Goal: Task Accomplishment & Management: Use online tool/utility

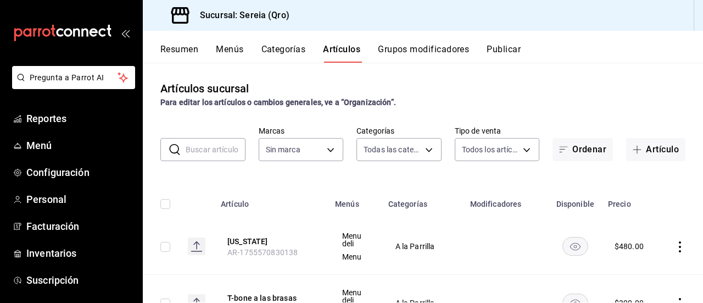
type input "78151d21-ba83-4377-a682-524dbb51cb05,a56e6f60-5064-486e-a0e6-83ef2b622883,0deac…"
type input "e26cb55a-85e0-41b2-9155-b47575076aeb"
click at [53, 124] on span "Reportes" at bounding box center [79, 118] width 107 height 15
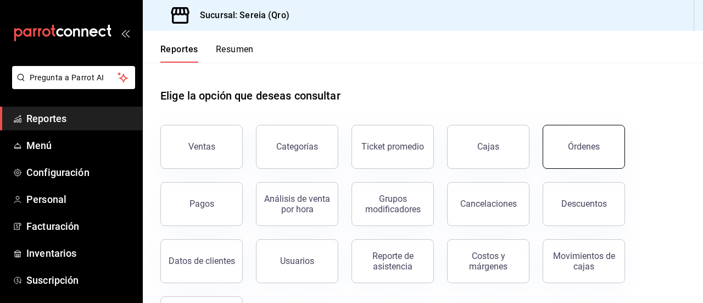
click at [600, 144] on button "Órdenes" at bounding box center [584, 147] width 82 height 44
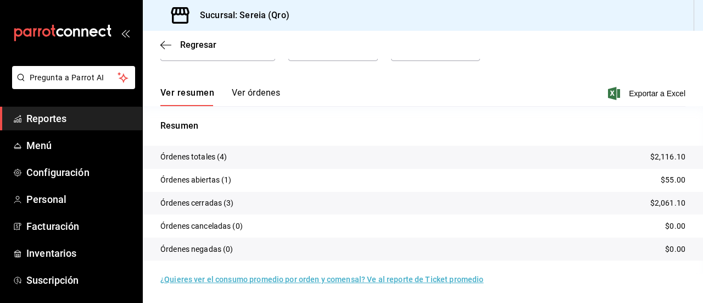
scroll to position [74, 0]
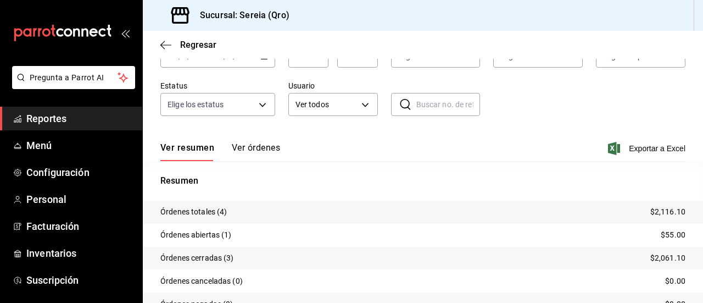
click at [286, 152] on div "Ver resumen Ver órdenes Exportar a Excel" at bounding box center [422, 145] width 525 height 32
drag, startPoint x: 257, startPoint y: 154, endPoint x: 267, endPoint y: 153, distance: 10.4
click at [258, 153] on button "Ver órdenes" at bounding box center [256, 151] width 48 height 19
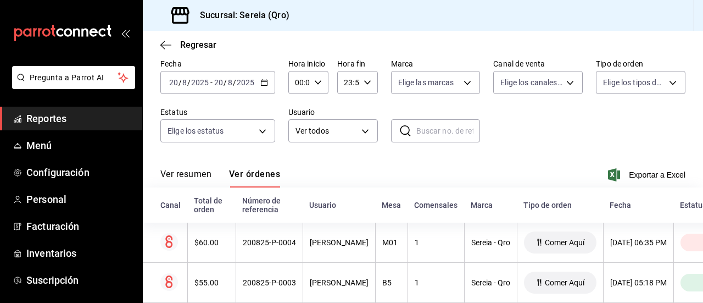
scroll to position [55, 0]
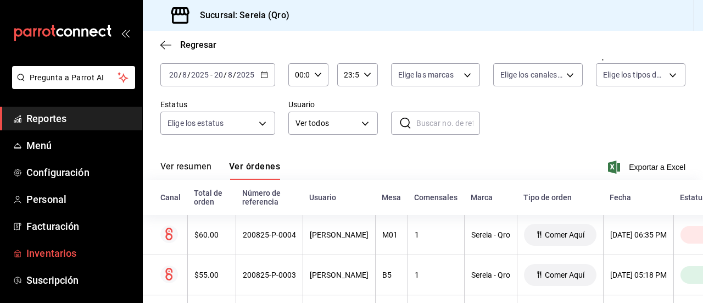
click at [35, 256] on span "Inventarios" at bounding box center [79, 252] width 107 height 15
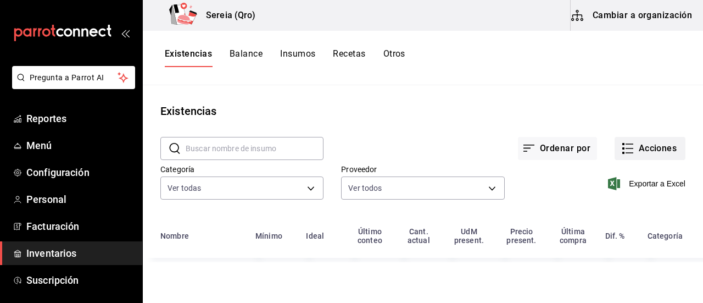
click at [648, 144] on button "Acciones" at bounding box center [650, 148] width 71 height 23
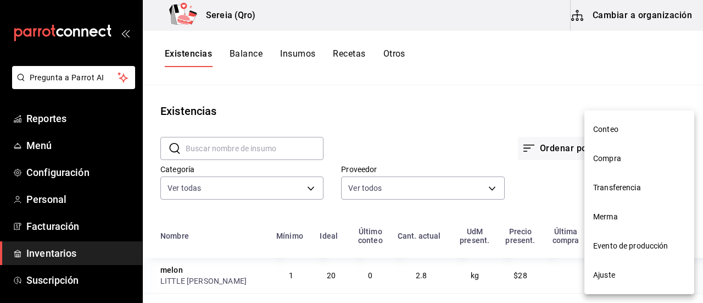
click at [620, 161] on span "Compra" at bounding box center [639, 159] width 92 height 12
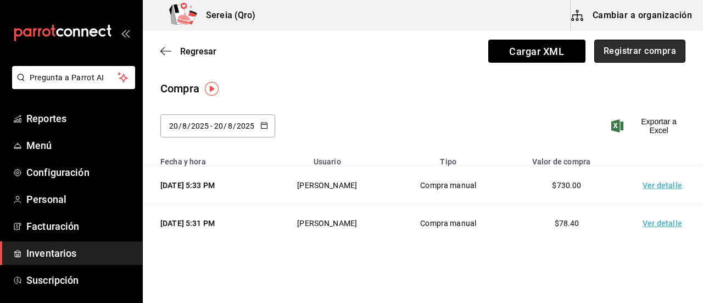
click at [638, 50] on button "Registrar compra" at bounding box center [639, 51] width 91 height 23
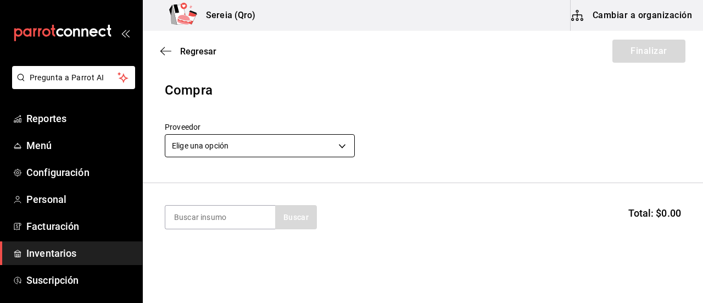
click at [339, 148] on body "Pregunta a Parrot AI Reportes Menú Configuración Personal Facturación Inventari…" at bounding box center [351, 120] width 703 height 241
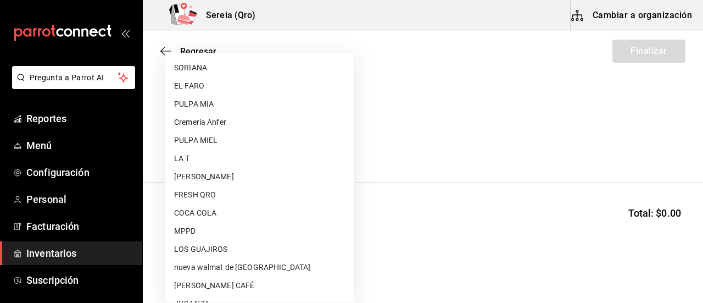
scroll to position [384, 0]
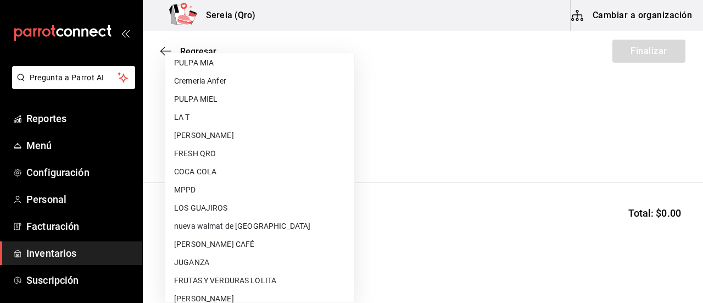
click at [209, 174] on li "COCA COLA" at bounding box center [259, 172] width 189 height 18
type input "c54a9c4f-54d8-4b20-ad6a-bafd13ddbd6b"
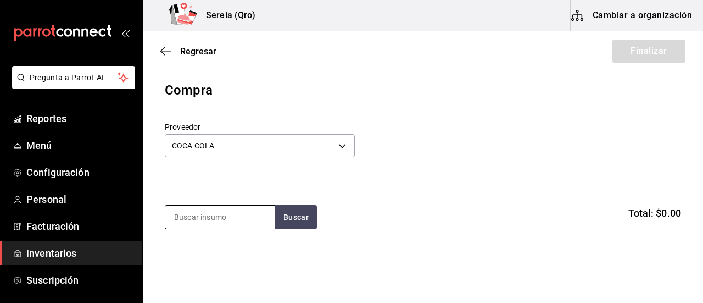
click at [211, 222] on input at bounding box center [220, 216] width 110 height 23
type input "coca cola"
click at [292, 219] on button "Buscar" at bounding box center [296, 217] width 42 height 24
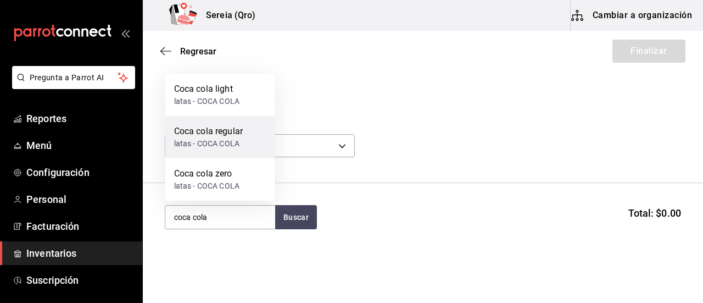
click at [217, 144] on div "latas - COCA COLA" at bounding box center [208, 144] width 69 height 12
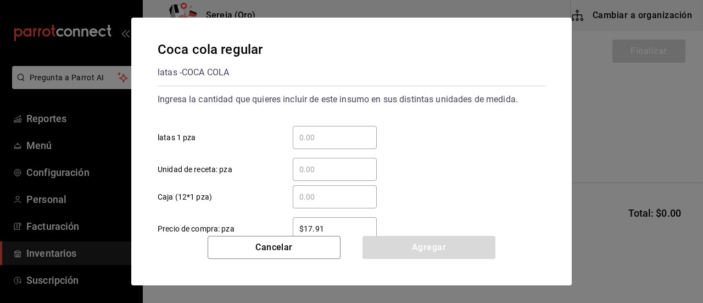
click at [324, 141] on input "​ latas 1 pza" at bounding box center [335, 137] width 84 height 13
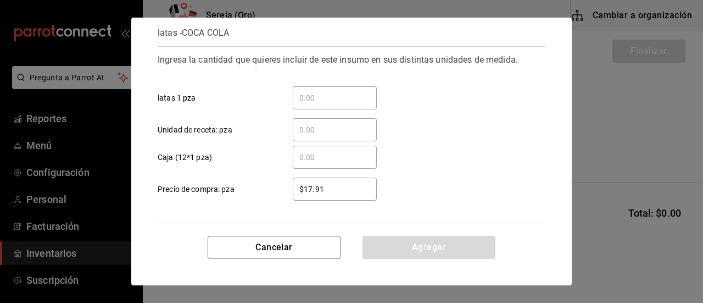
scroll to position [55, 0]
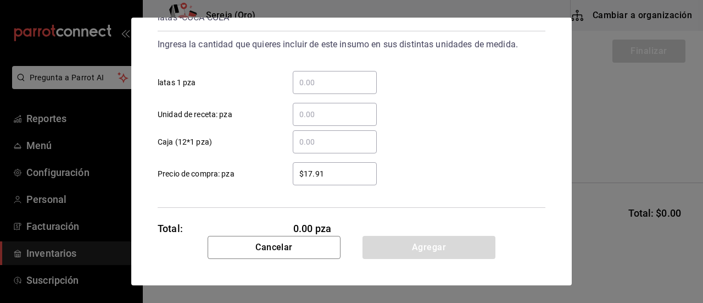
click at [314, 147] on input "​ Caja (12*1 pza)" at bounding box center [335, 141] width 84 height 13
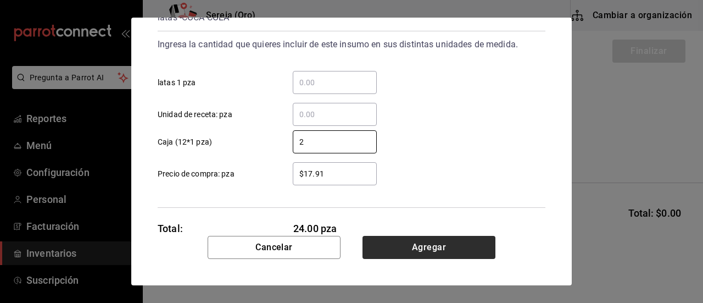
type input "2"
click at [437, 248] on button "Agregar" at bounding box center [428, 247] width 133 height 23
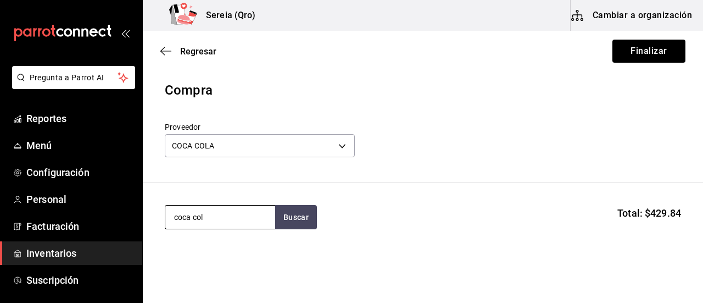
type input "coca cola"
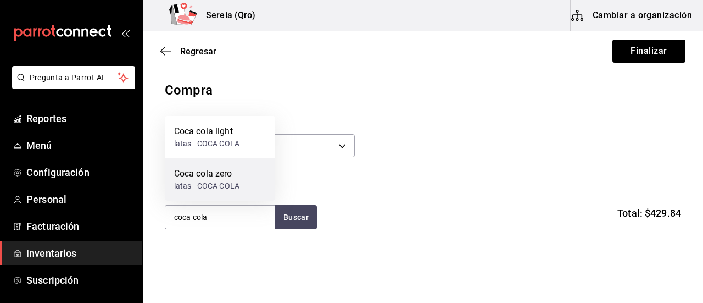
click at [219, 188] on div "latas - COCA COLA" at bounding box center [206, 186] width 65 height 12
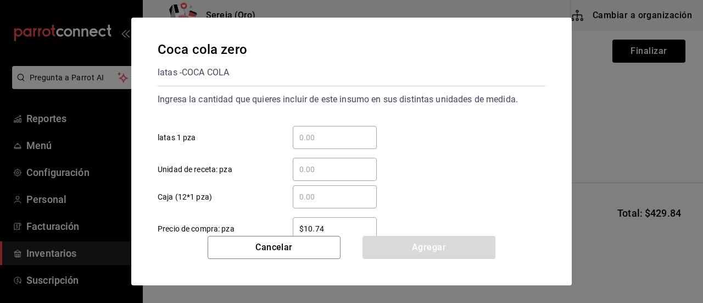
click at [308, 170] on input "​ Unidad de receta: pza" at bounding box center [335, 169] width 84 height 13
click at [312, 141] on input "​ latas 1 pza" at bounding box center [335, 137] width 84 height 13
type input "1"
click at [301, 199] on input "​ Caja (12*1 pza)" at bounding box center [335, 196] width 84 height 13
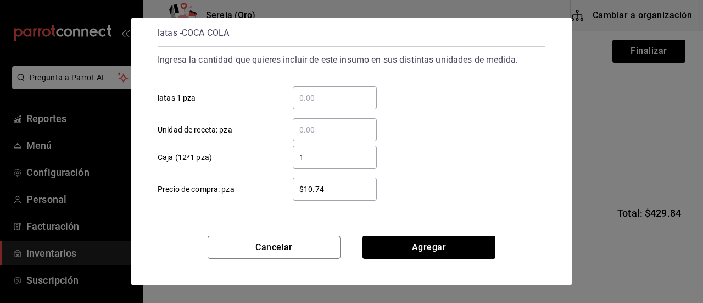
scroll to position [85, 0]
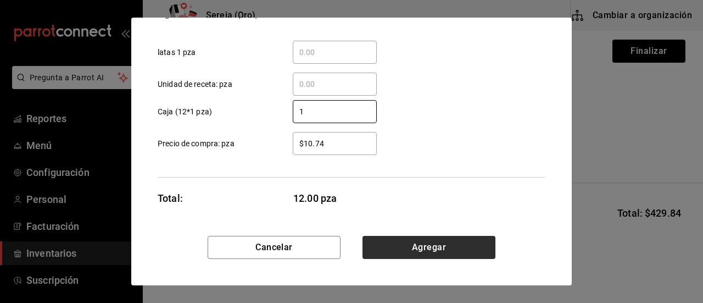
type input "1"
click at [431, 250] on button "Agregar" at bounding box center [428, 247] width 133 height 23
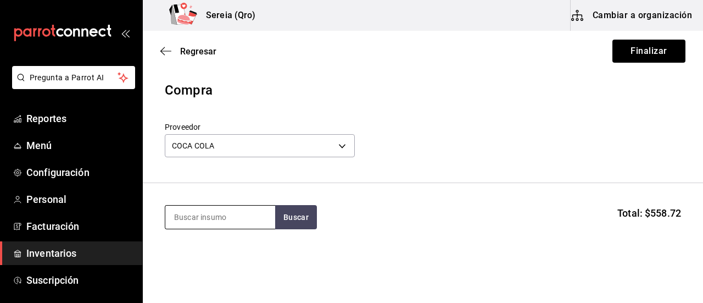
click at [239, 226] on input at bounding box center [220, 216] width 110 height 23
click at [289, 220] on button "Buscar" at bounding box center [296, 217] width 42 height 24
click at [304, 225] on button "Buscar" at bounding box center [296, 217] width 42 height 24
type input "coca cola l"
click at [303, 222] on button "Buscar" at bounding box center [296, 217] width 42 height 24
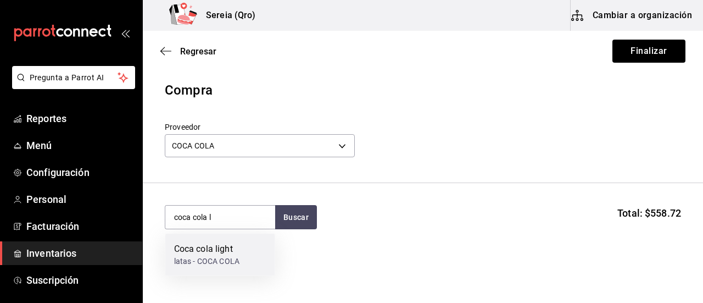
click at [192, 261] on div "latas - COCA COLA" at bounding box center [206, 261] width 65 height 12
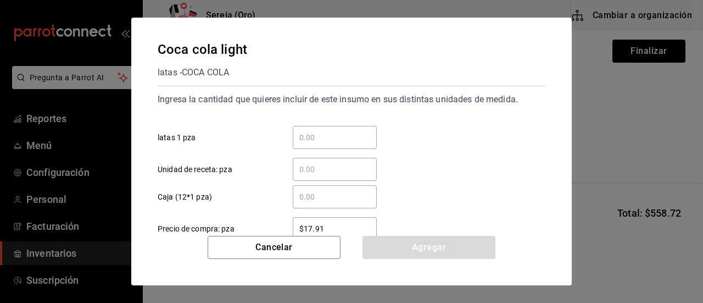
click at [311, 196] on input "​ Caja (12*1 pza)" at bounding box center [335, 196] width 84 height 13
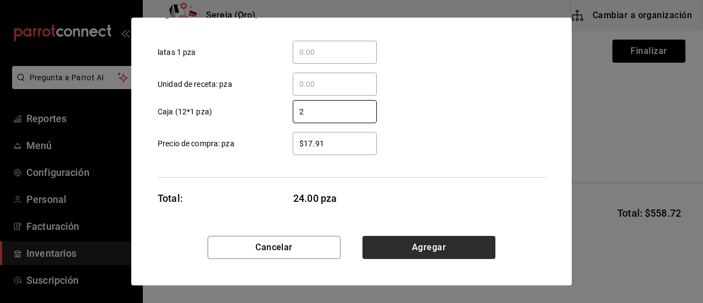
type input "2"
click at [421, 249] on button "Agregar" at bounding box center [428, 247] width 133 height 23
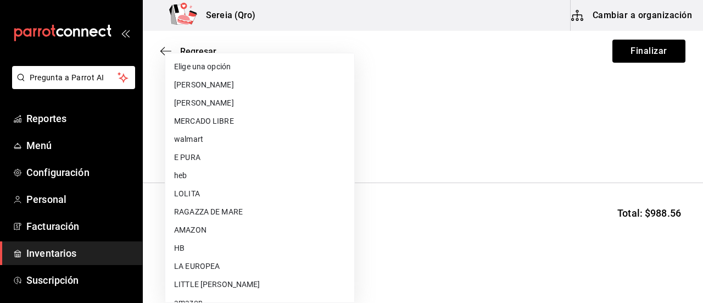
scroll to position [378, 0]
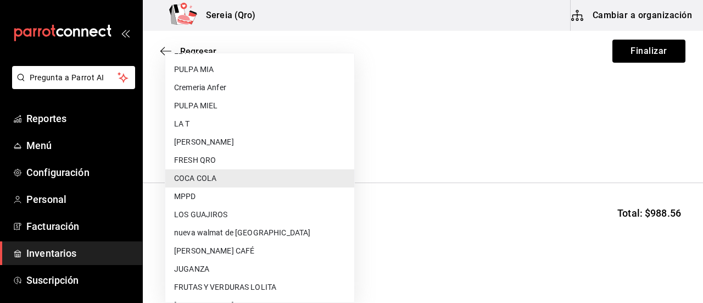
drag, startPoint x: 231, startPoint y: 146, endPoint x: 164, endPoint y: 148, distance: 67.0
click at [164, 148] on body "Pregunta a Parrot AI Reportes Menú Configuración Personal Facturación Inventari…" at bounding box center [351, 120] width 703 height 241
drag, startPoint x: 484, startPoint y: 166, endPoint x: 342, endPoint y: 163, distance: 142.8
click at [484, 166] on div at bounding box center [351, 151] width 703 height 303
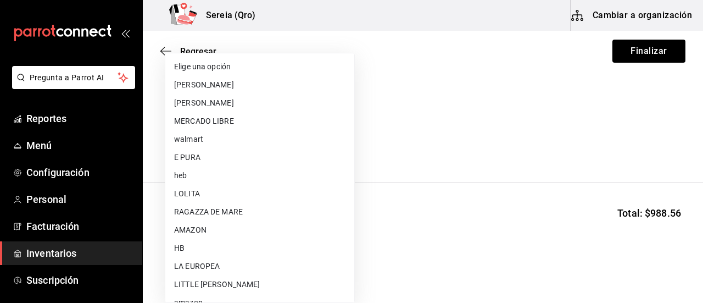
drag, startPoint x: 235, startPoint y: 143, endPoint x: 194, endPoint y: 146, distance: 40.7
click at [194, 146] on body "Pregunta a Parrot AI Reportes Menú Configuración Personal Facturación Inventari…" at bounding box center [351, 120] width 703 height 241
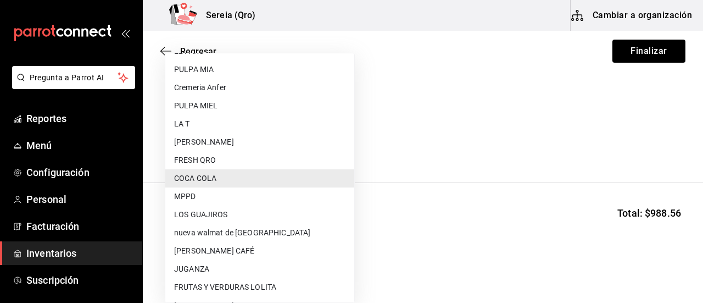
click at [376, 144] on div at bounding box center [351, 151] width 703 height 303
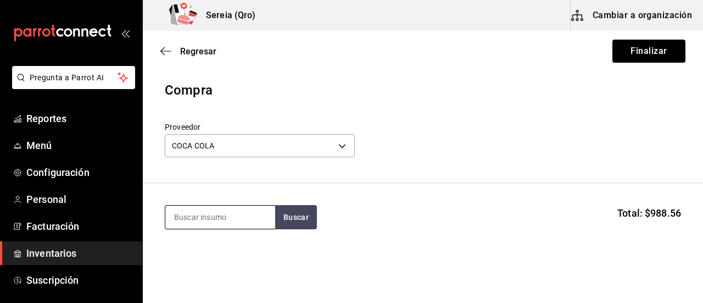
click at [242, 219] on input at bounding box center [220, 216] width 110 height 23
type input "fan"
click at [282, 213] on button "Buscar" at bounding box center [296, 217] width 42 height 24
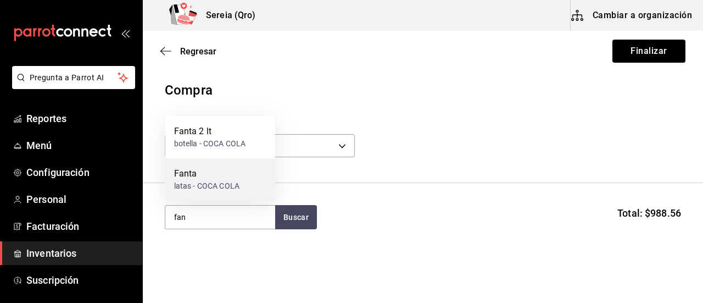
click at [193, 177] on div "Fanta" at bounding box center [206, 173] width 65 height 13
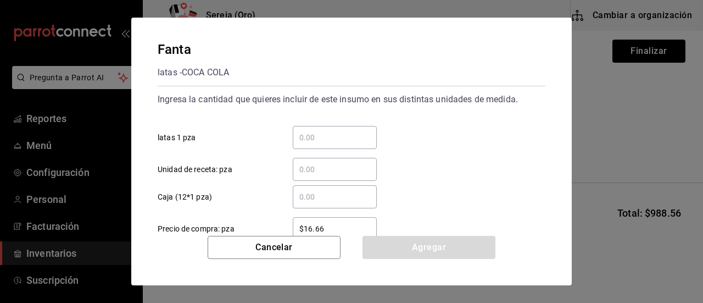
click at [310, 196] on input "​ Caja (12*1 pza)" at bounding box center [335, 196] width 84 height 13
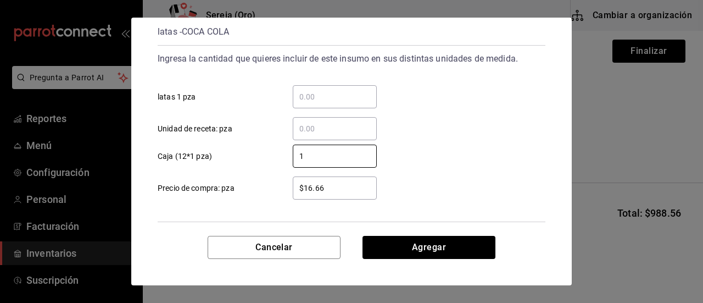
scroll to position [85, 0]
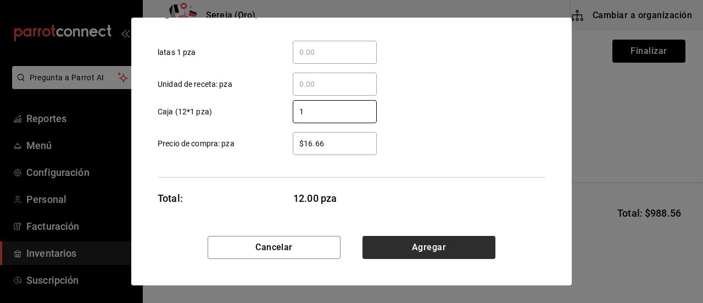
type input "1"
click at [429, 253] on button "Agregar" at bounding box center [428, 247] width 133 height 23
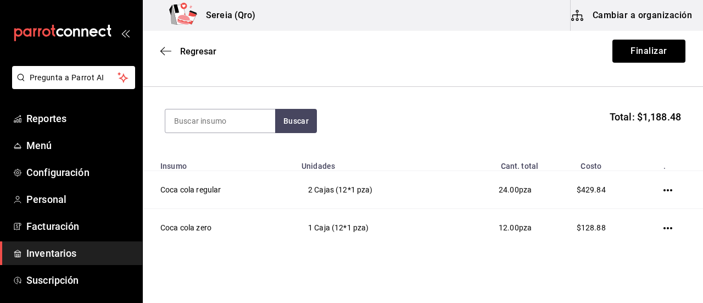
scroll to position [165, 0]
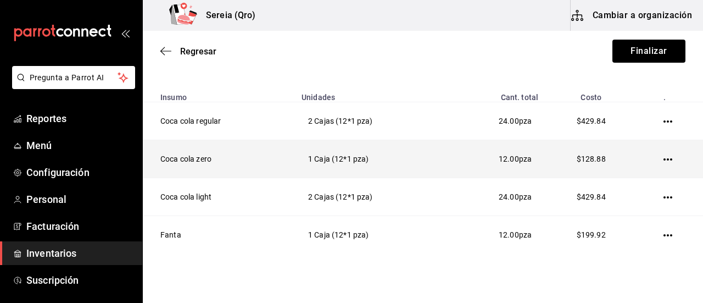
click at [663, 156] on icon "button" at bounding box center [667, 159] width 9 height 9
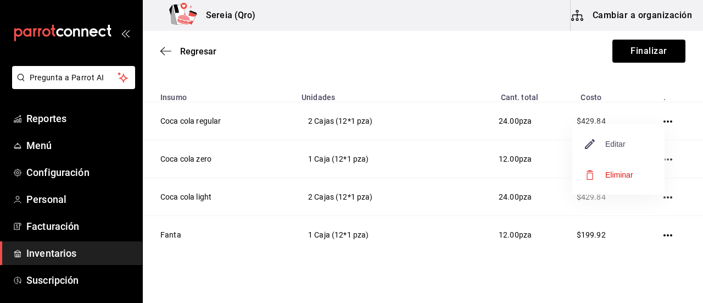
click at [612, 144] on span "Editar" at bounding box center [605, 143] width 40 height 13
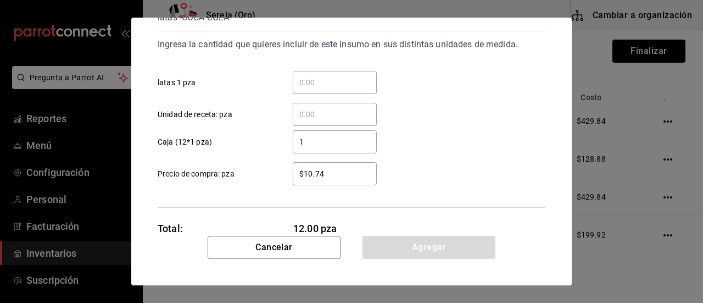
scroll to position [85, 0]
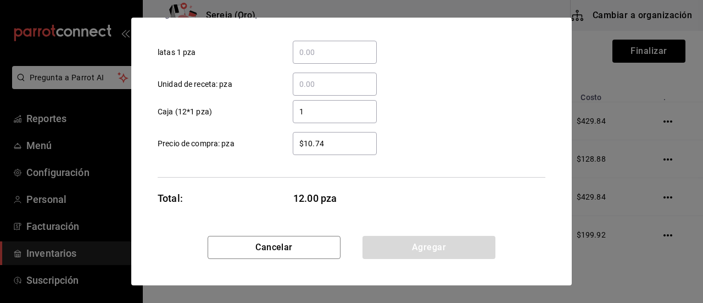
click at [313, 144] on input "$10.74" at bounding box center [335, 143] width 84 height 13
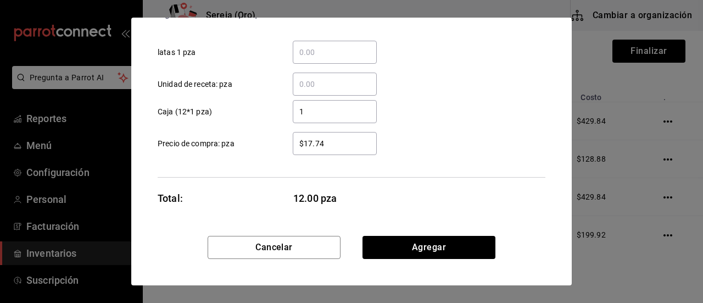
click at [325, 144] on input "$17.74" at bounding box center [335, 143] width 84 height 13
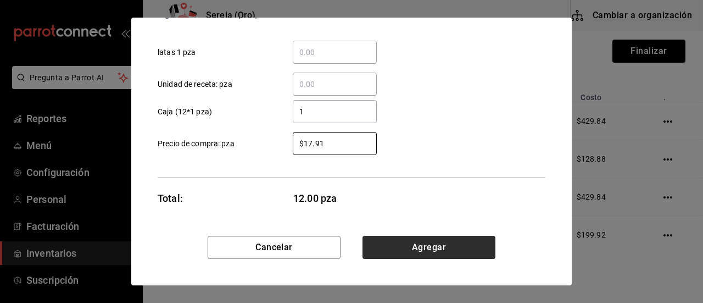
type input "$17.91"
click at [400, 246] on button "Agregar" at bounding box center [428, 247] width 133 height 23
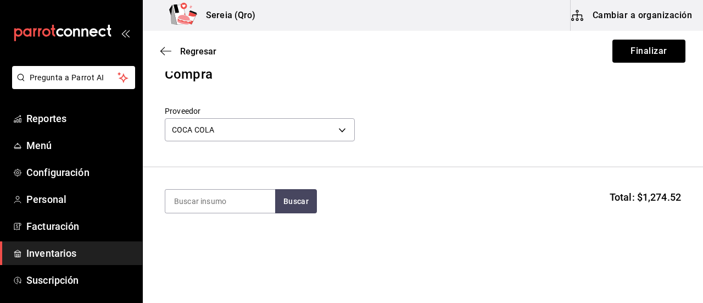
scroll to position [0, 0]
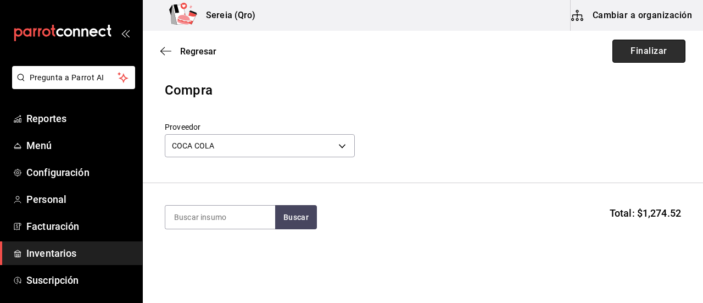
click at [622, 53] on button "Finalizar" at bounding box center [648, 51] width 73 height 23
